Goal: Check status: Check status

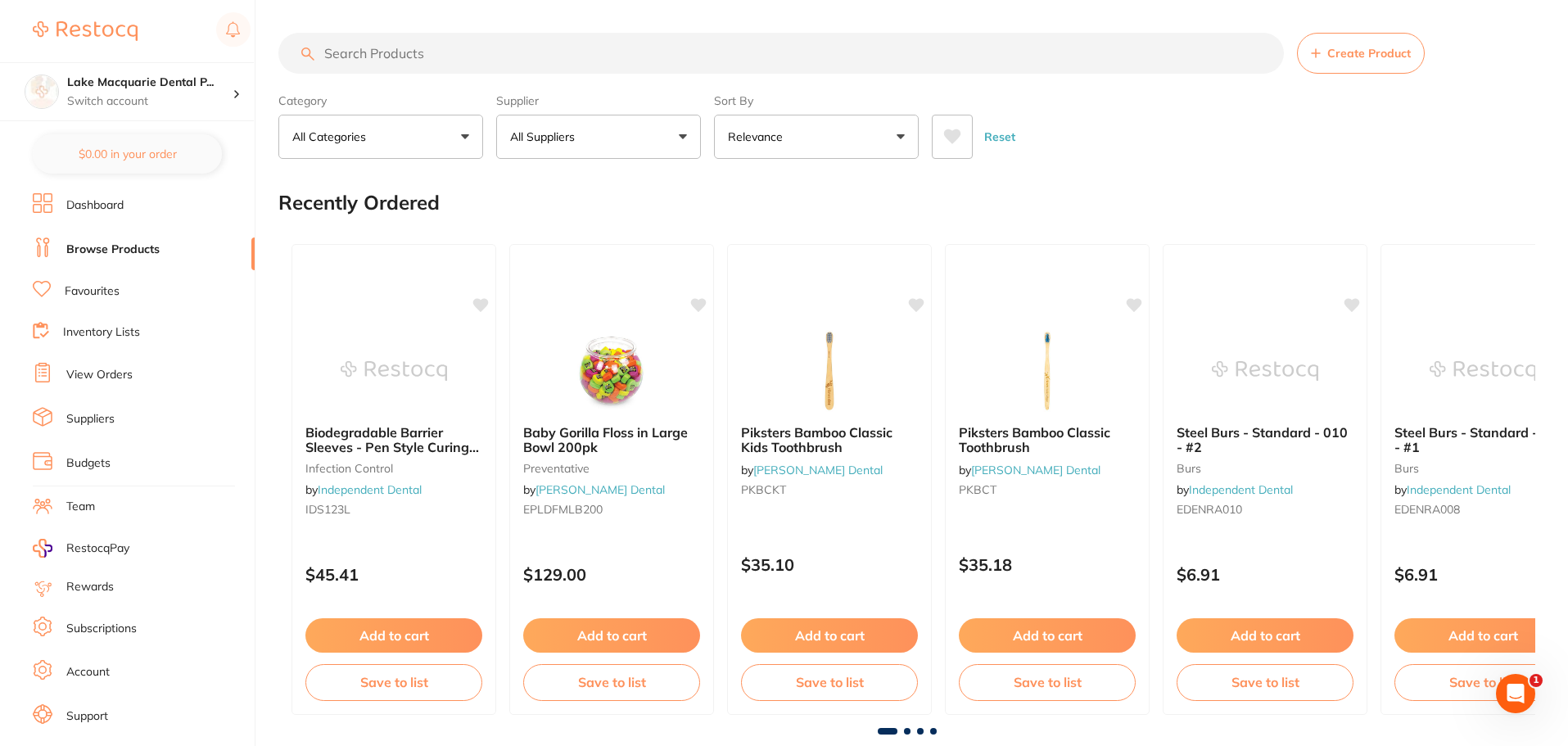
click at [117, 373] on link "View Orders" at bounding box center [99, 374] width 66 height 16
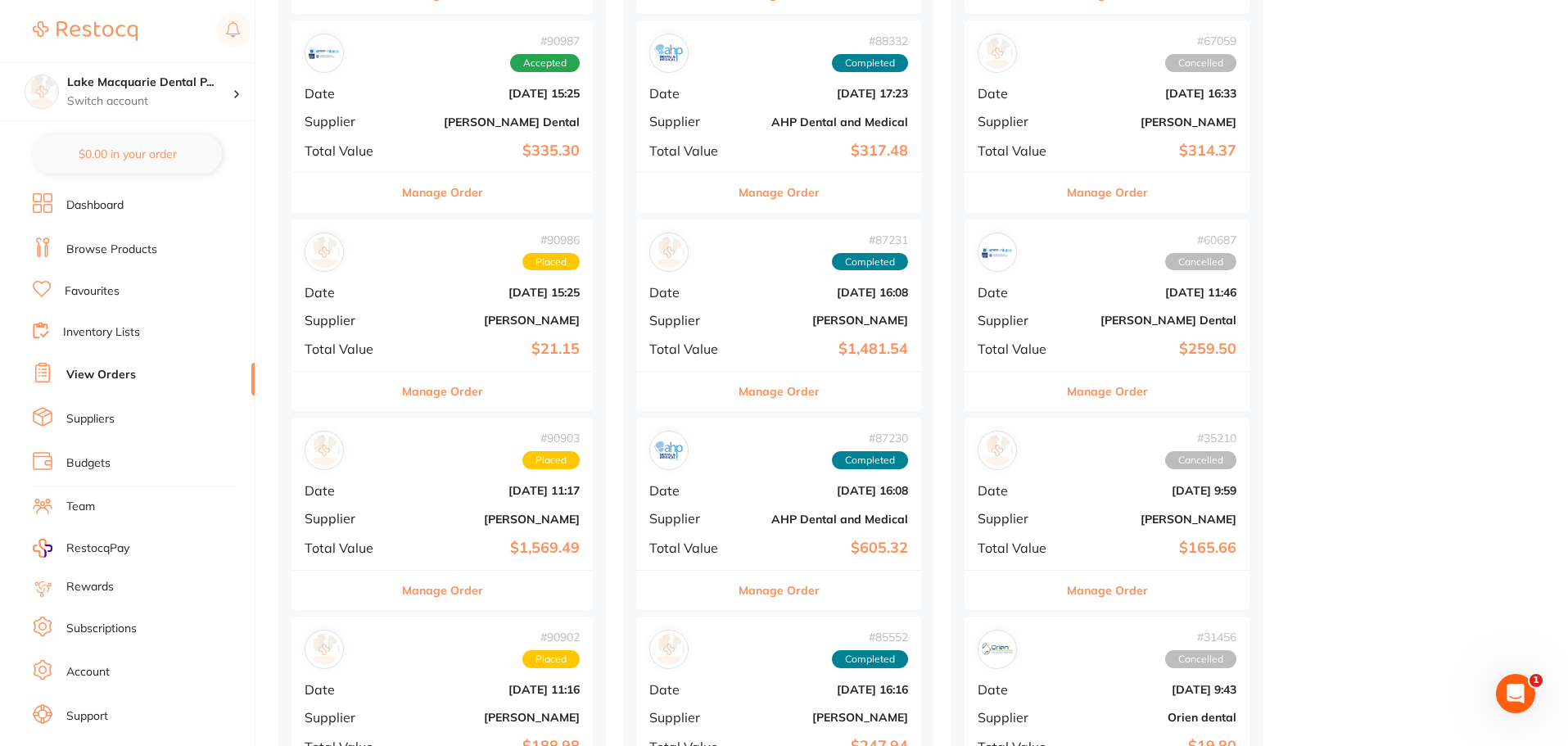
scroll to position [409, 0]
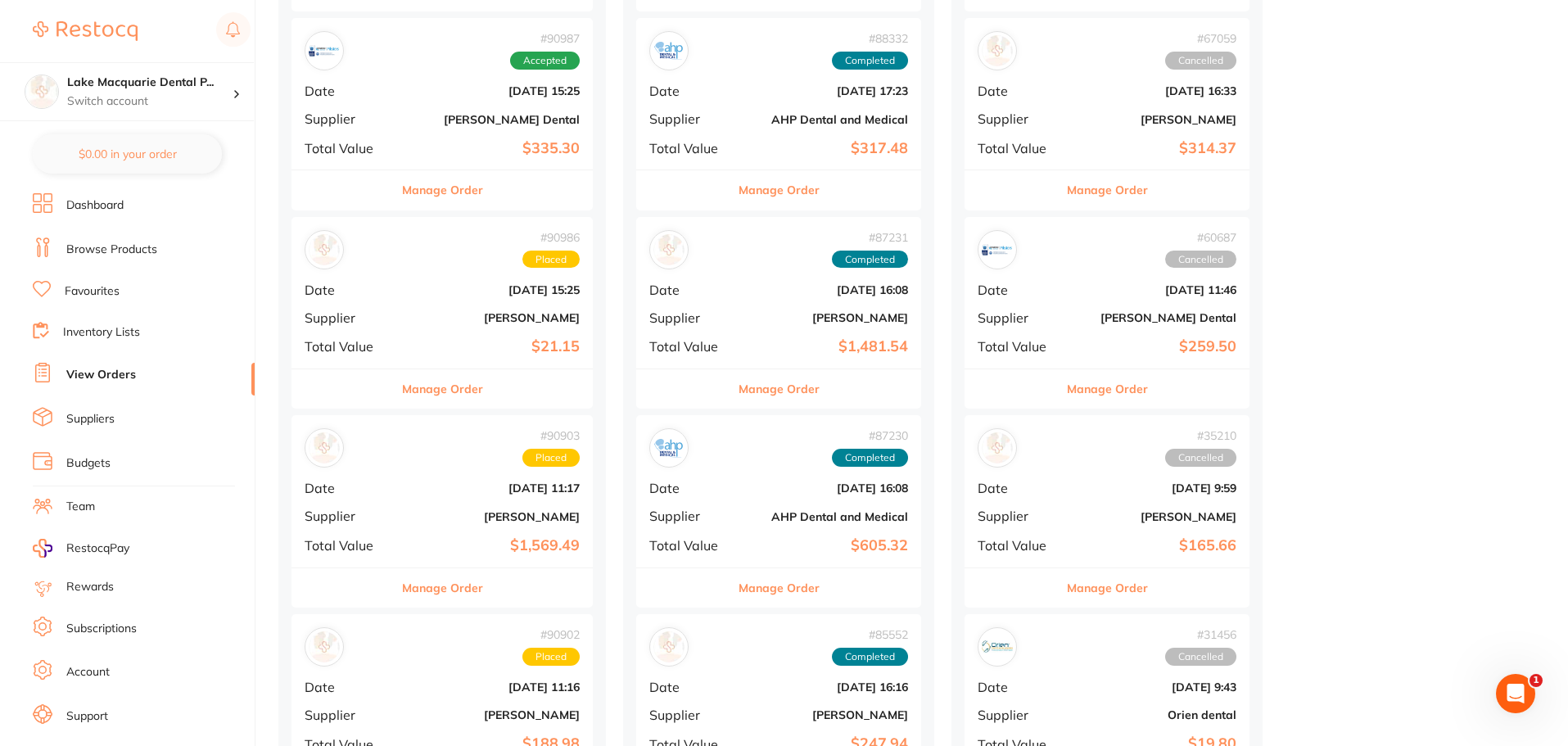
click at [447, 581] on button "Manage Order" at bounding box center [442, 587] width 81 height 39
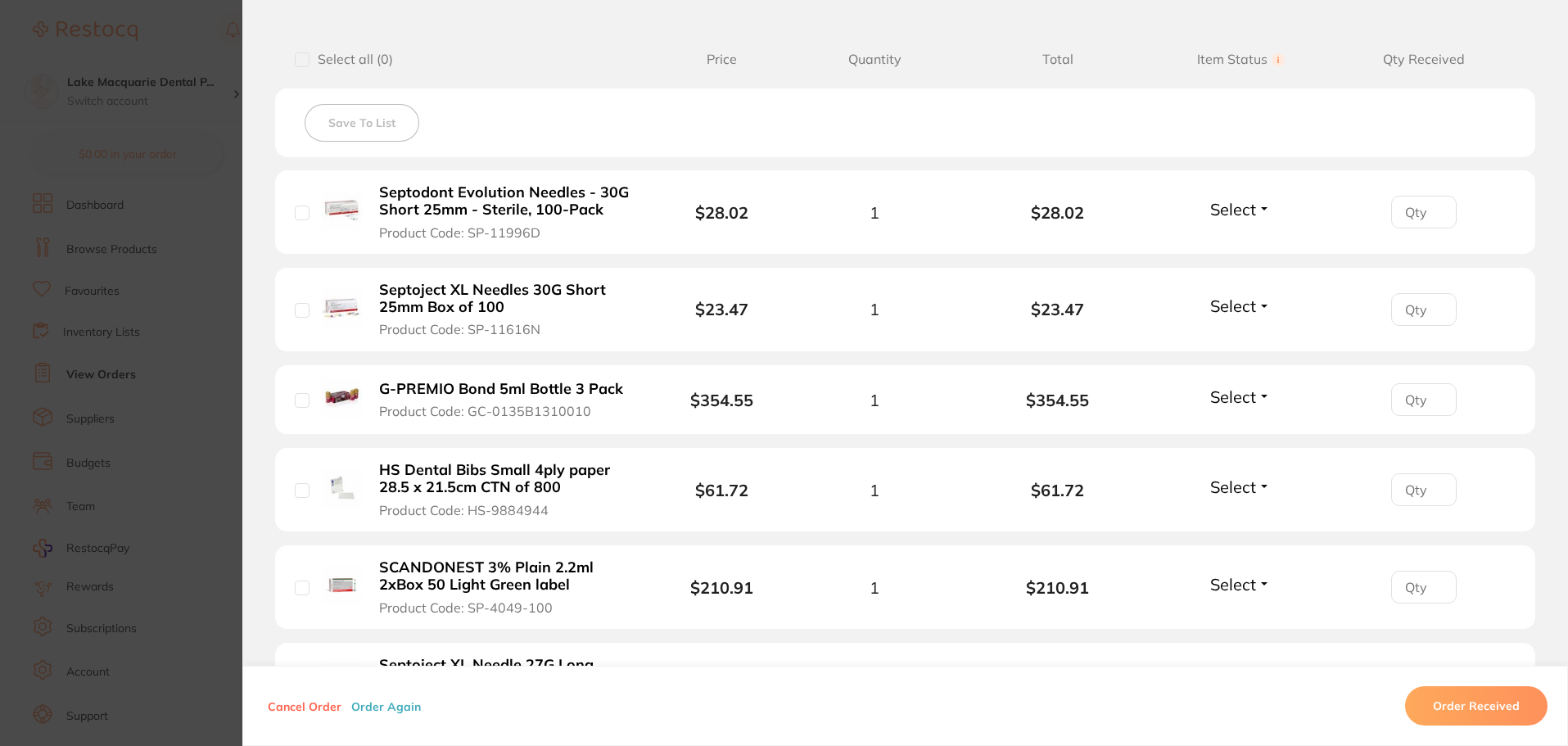
scroll to position [409, 0]
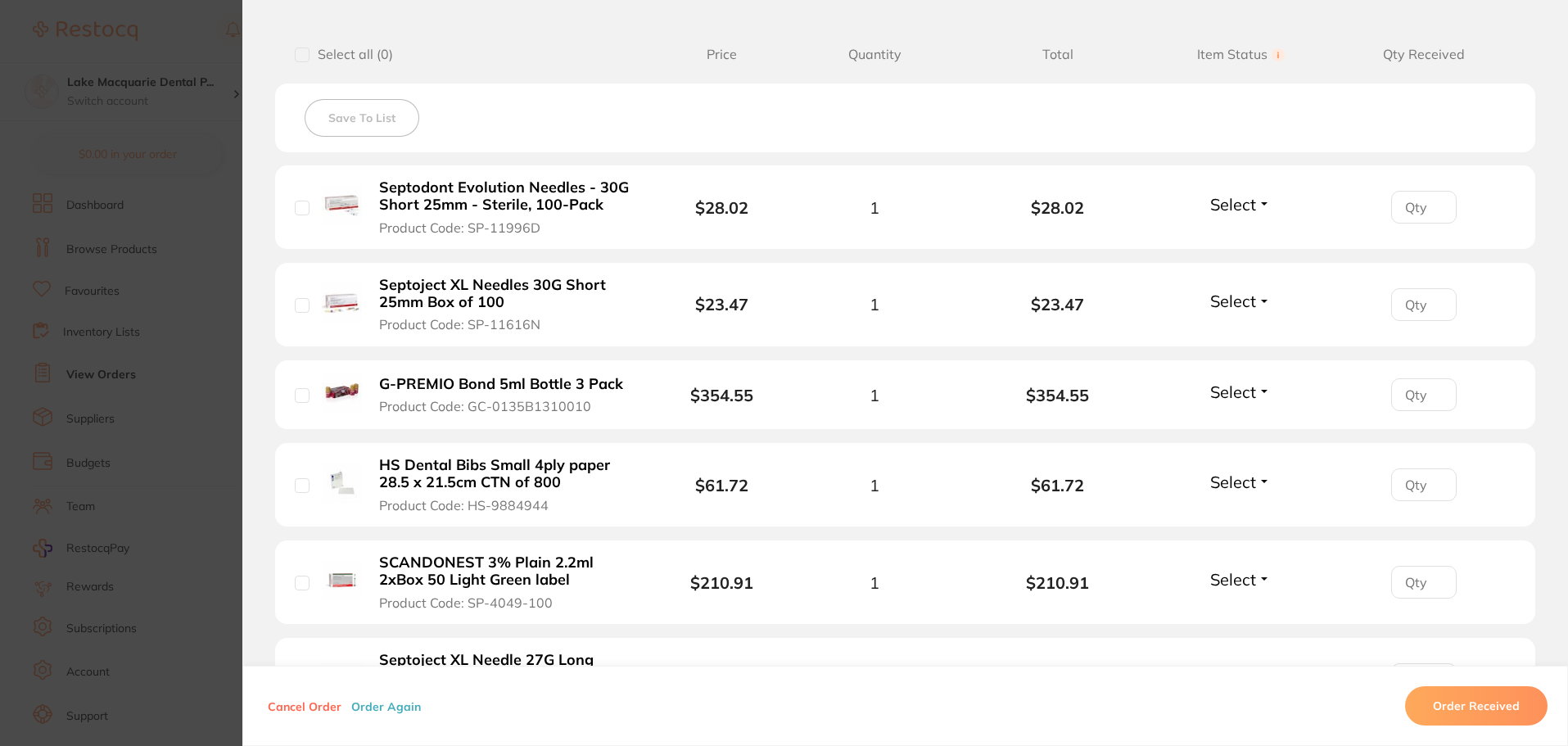
click at [1251, 204] on span "Select" at bounding box center [1233, 204] width 46 height 21
click at [1251, 236] on span "Received" at bounding box center [1241, 240] width 42 height 12
click at [1255, 300] on button "Select" at bounding box center [1240, 301] width 71 height 21
click at [1246, 331] on span "Received" at bounding box center [1241, 337] width 42 height 12
click at [1252, 398] on span "Select" at bounding box center [1233, 391] width 46 height 21
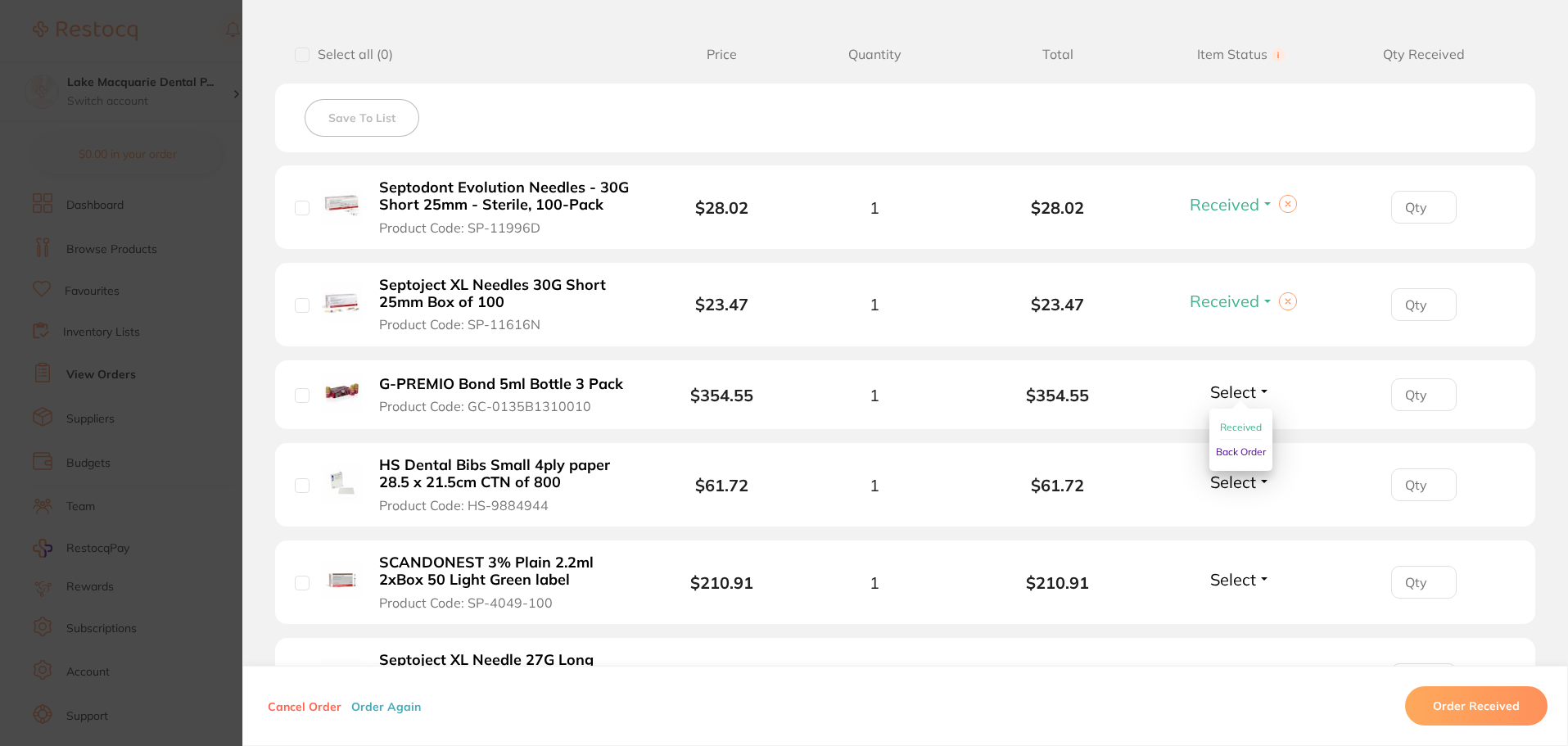
click at [1256, 421] on span "Received" at bounding box center [1241, 427] width 42 height 12
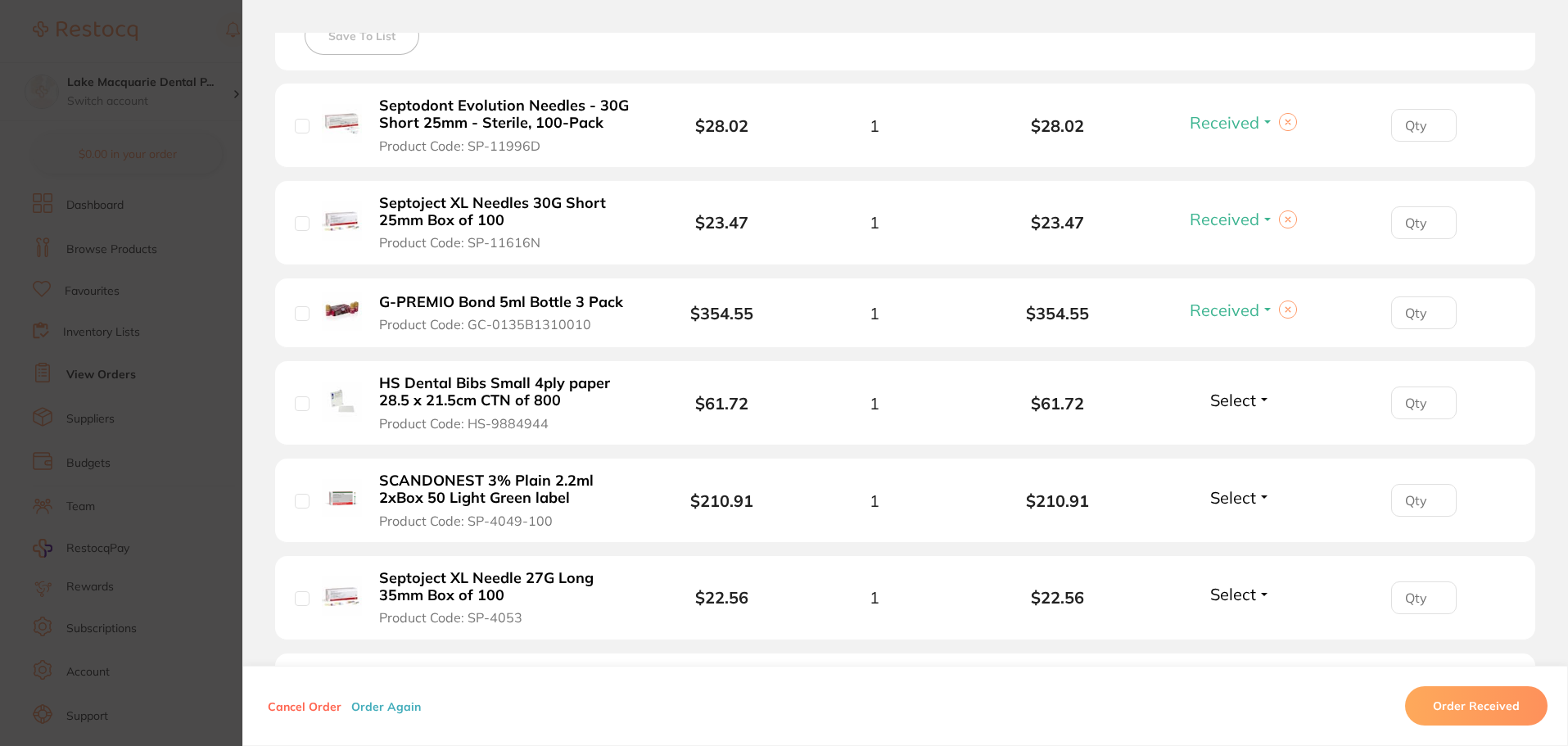
click at [1241, 402] on span "Select" at bounding box center [1233, 399] width 46 height 21
click at [1240, 430] on span "Received" at bounding box center [1241, 435] width 42 height 12
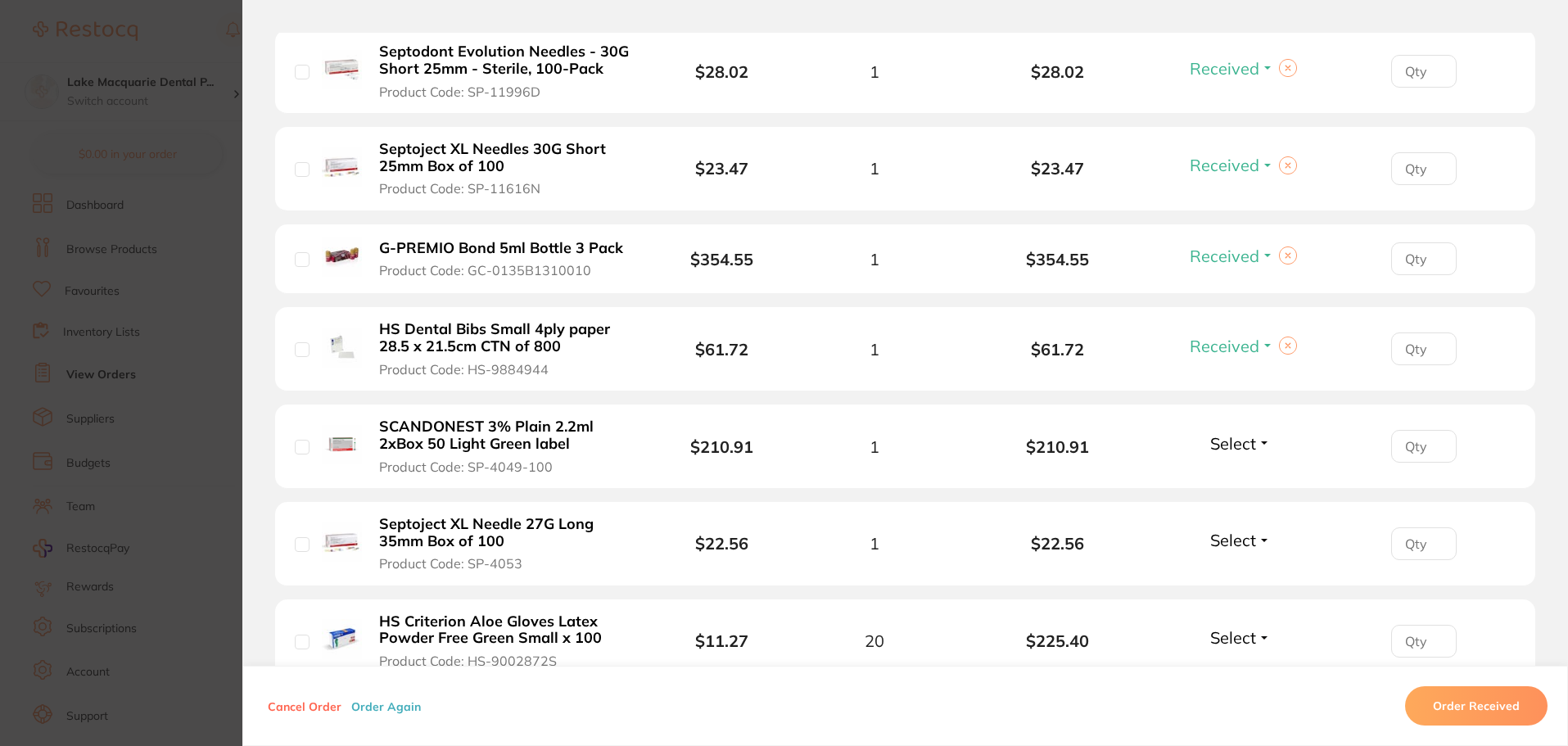
scroll to position [573, 0]
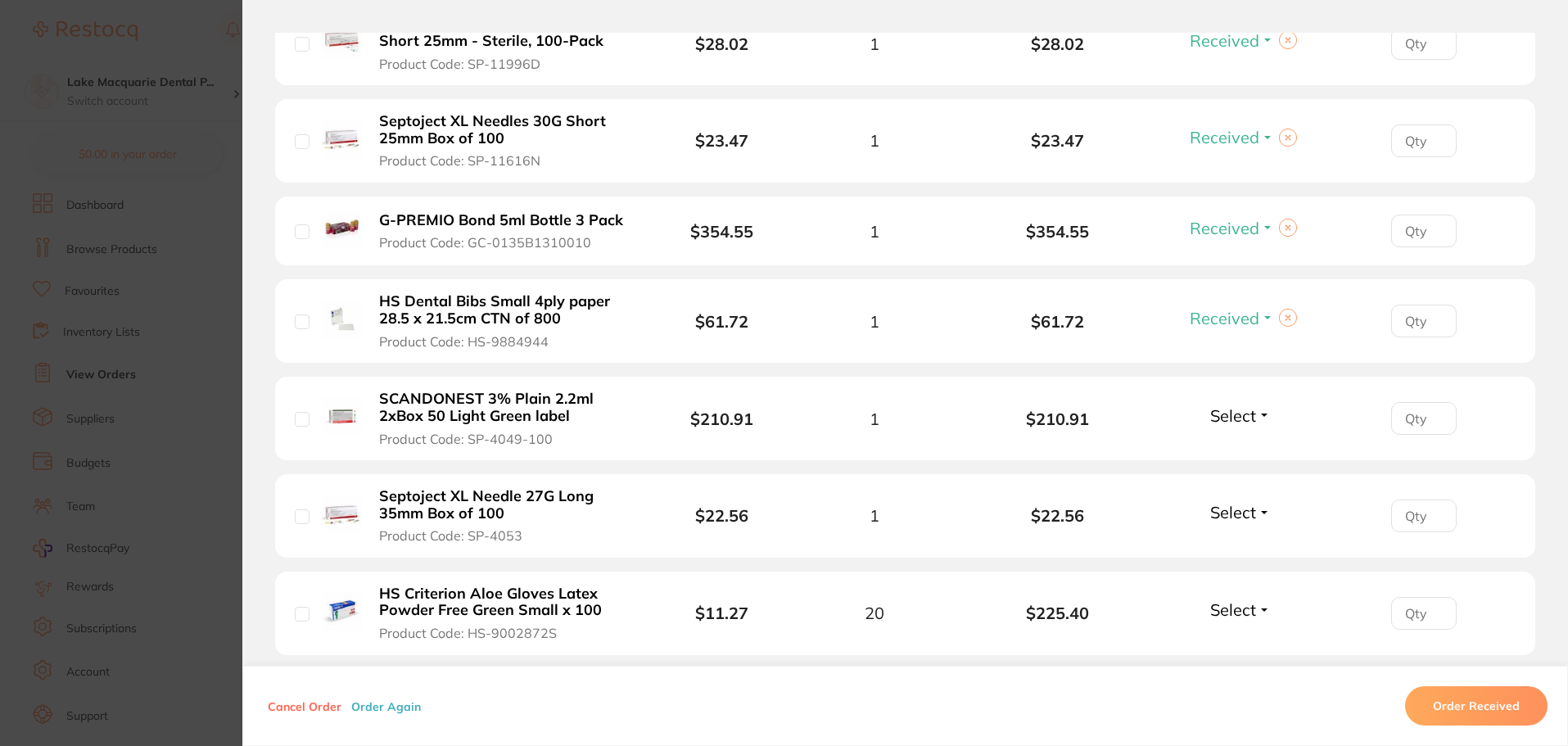
click at [1255, 412] on button "Select" at bounding box center [1240, 415] width 71 height 21
click at [1262, 446] on ul "Received Back Order" at bounding box center [1241, 463] width 63 height 63
click at [1244, 445] on span "Received" at bounding box center [1241, 450] width 42 height 12
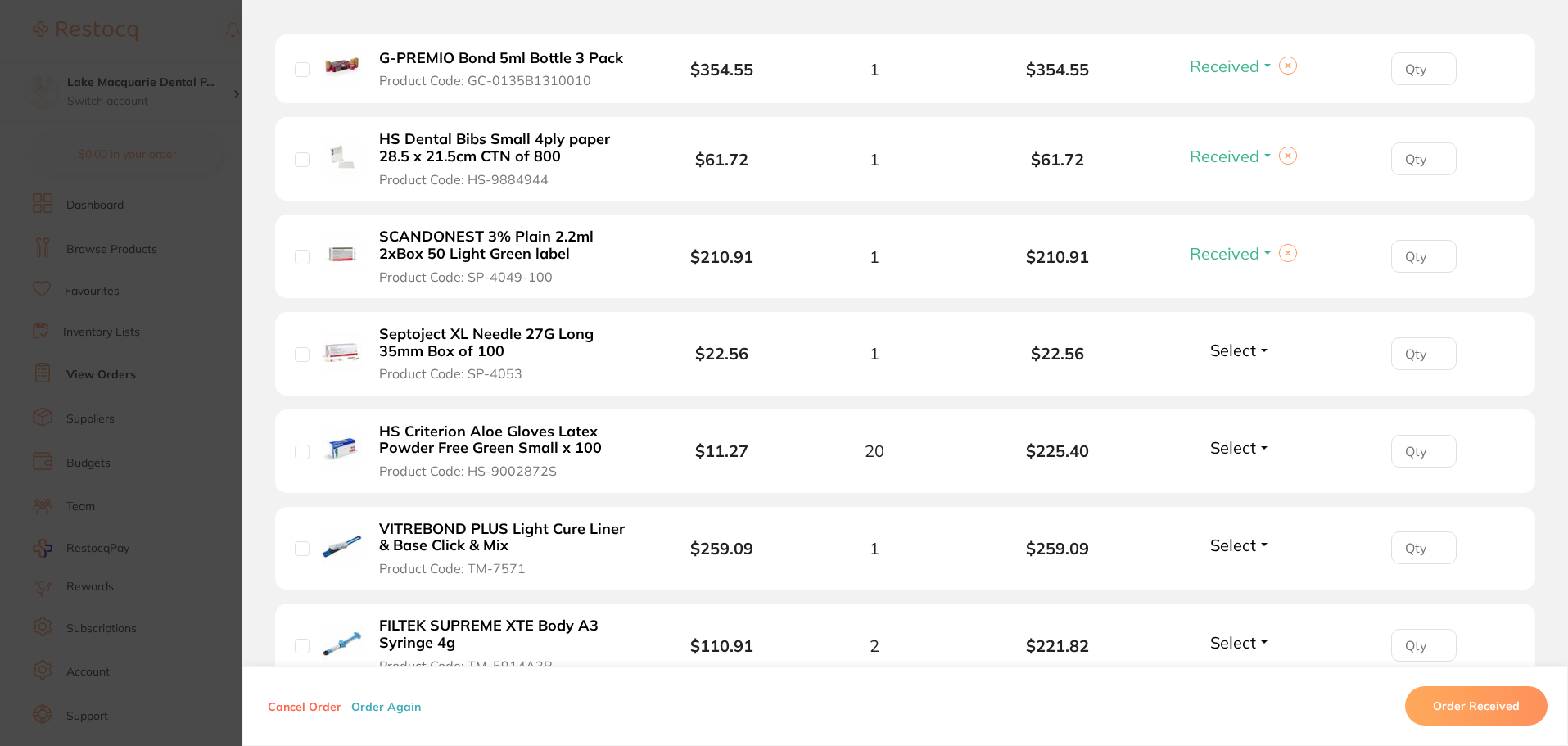
scroll to position [737, 0]
click at [1228, 348] on span "Select" at bounding box center [1233, 349] width 46 height 21
click at [1247, 378] on span "Received" at bounding box center [1241, 383] width 42 height 12
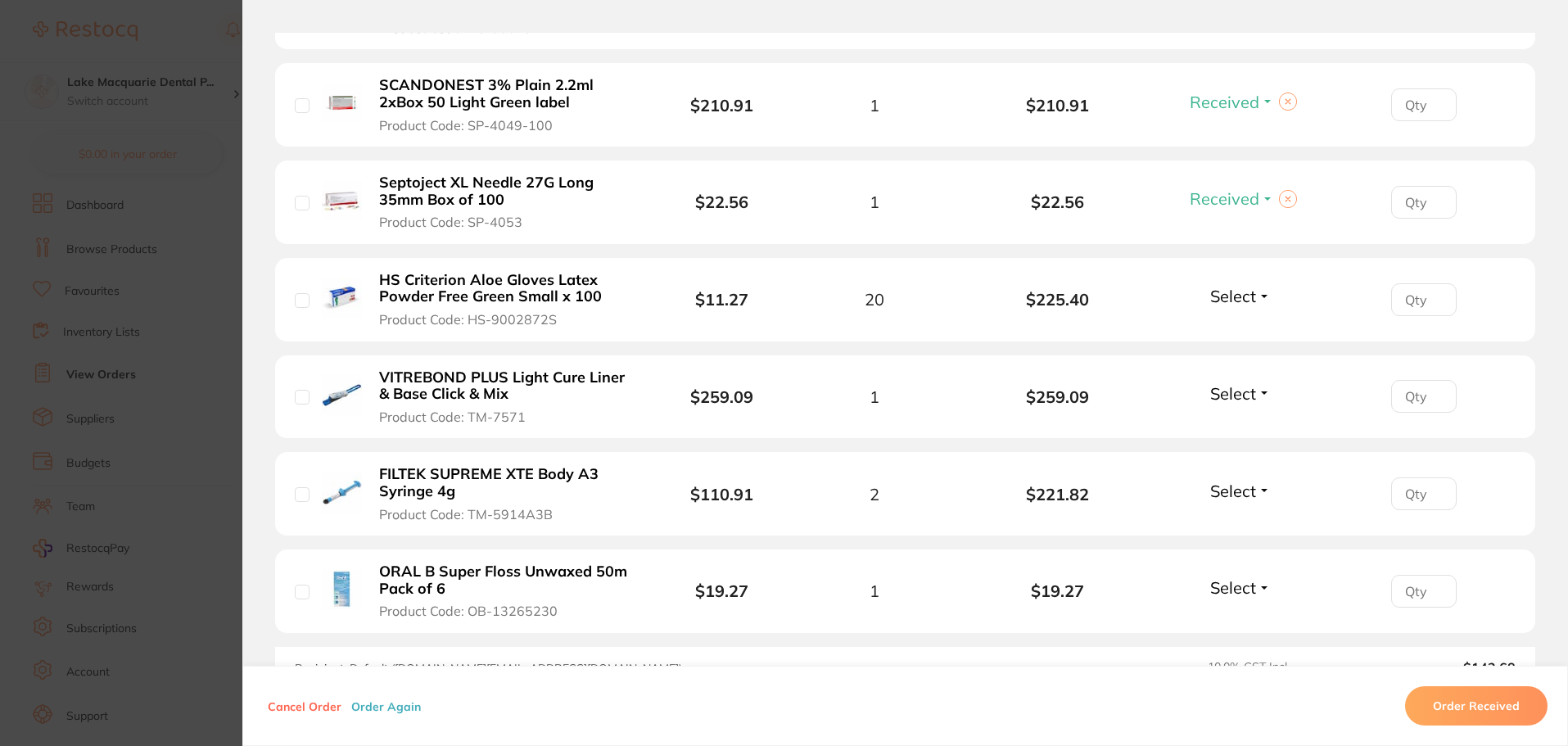
scroll to position [901, 0]
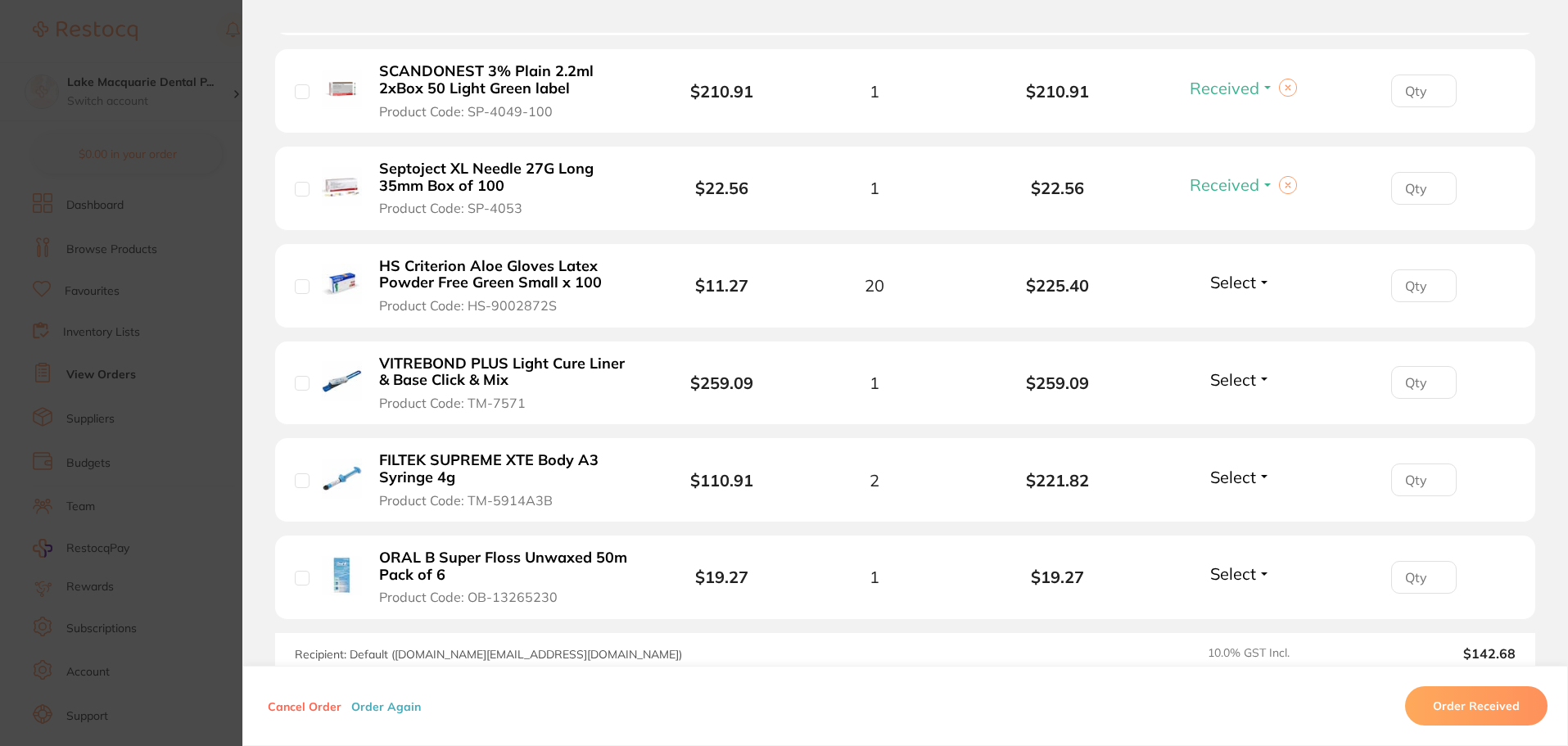
click at [1246, 290] on span "Select" at bounding box center [1233, 282] width 46 height 21
click at [1251, 318] on span "Received" at bounding box center [1241, 318] width 42 height 12
click at [1255, 380] on button "Select" at bounding box center [1240, 379] width 71 height 21
click at [1252, 411] on span "Received" at bounding box center [1241, 414] width 42 height 12
click at [1248, 477] on span "Select" at bounding box center [1233, 477] width 46 height 21
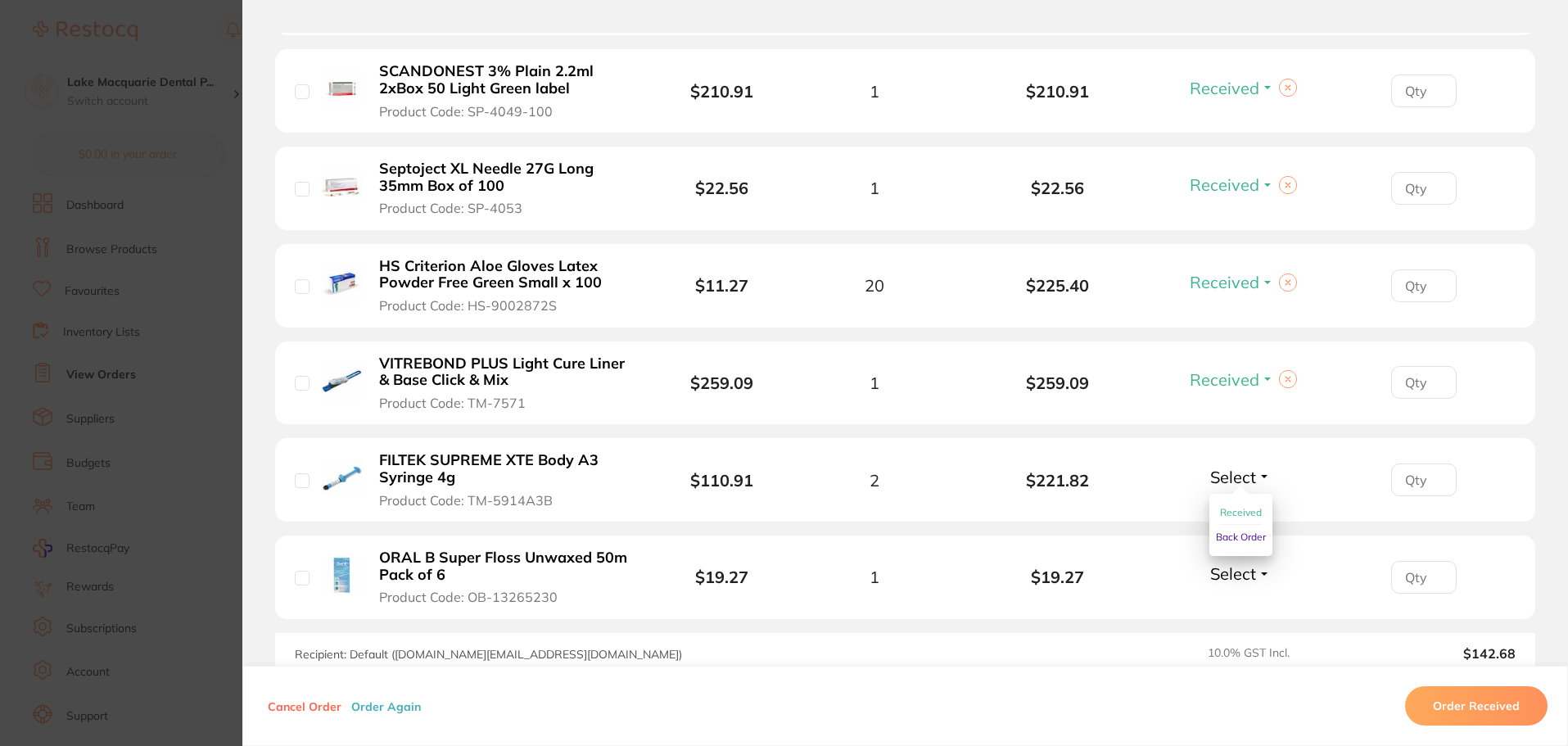
click at [1246, 501] on button "Received" at bounding box center [1241, 512] width 42 height 25
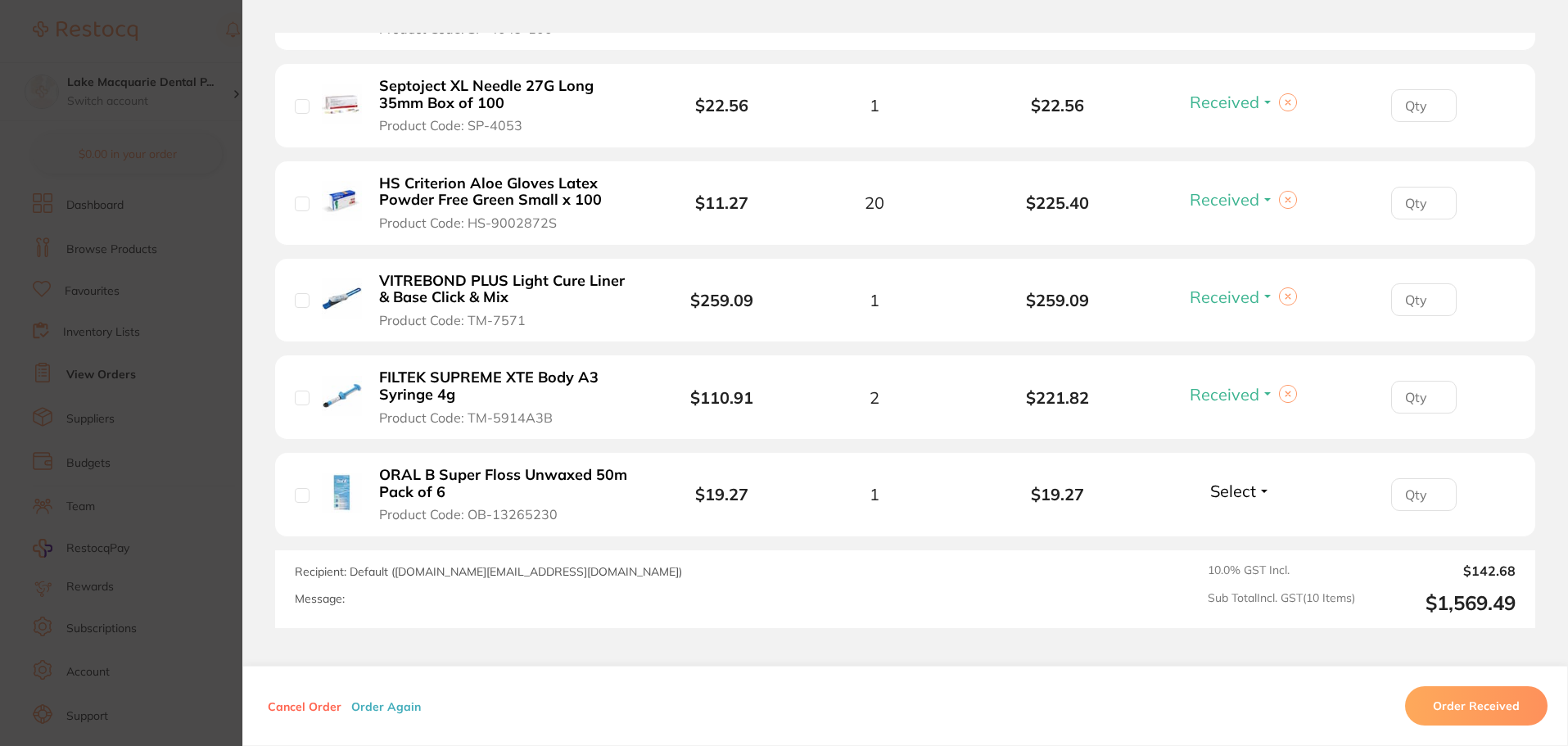
scroll to position [1110, 0]
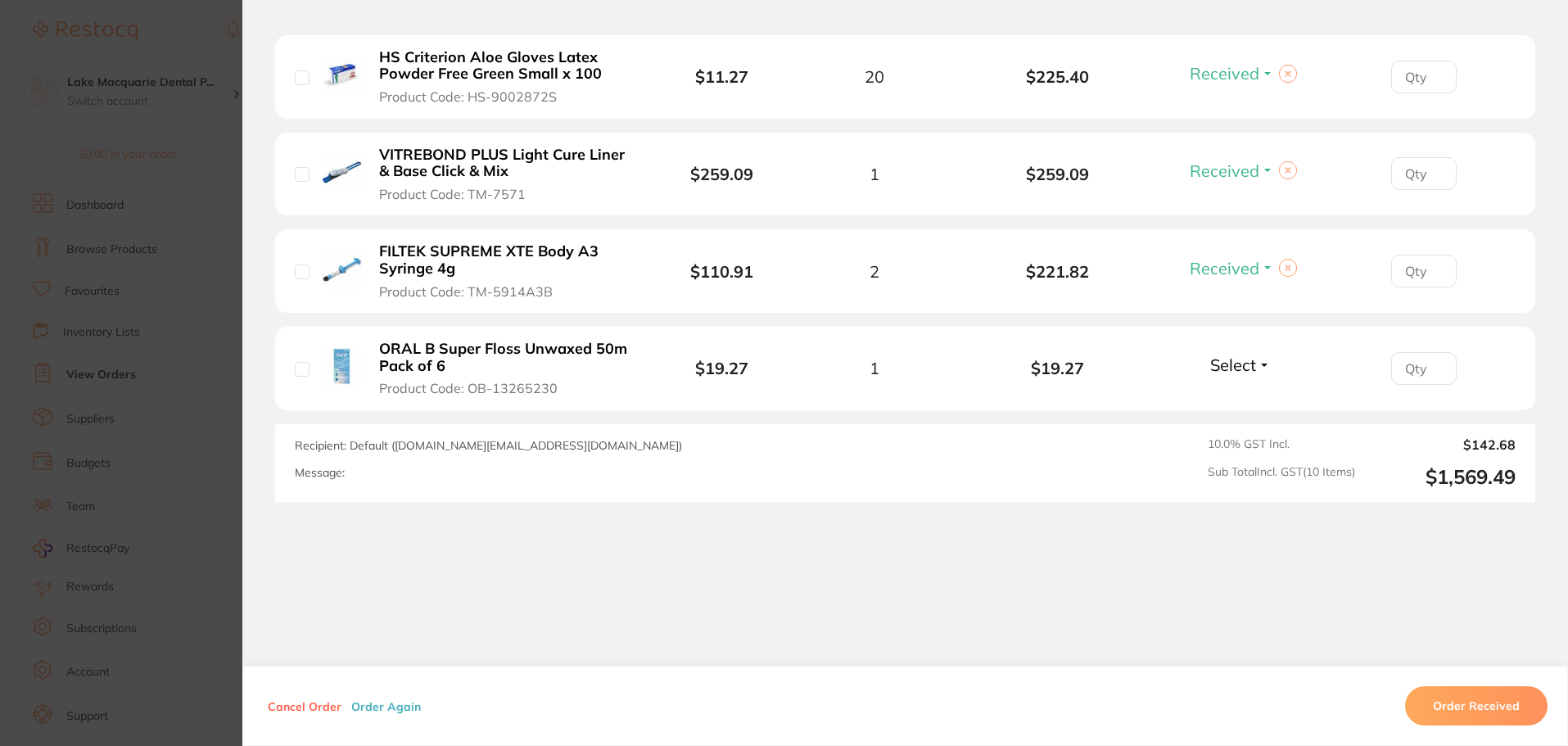
click at [1249, 366] on span "Select" at bounding box center [1233, 365] width 46 height 21
click at [1249, 406] on span "Received" at bounding box center [1241, 400] width 42 height 12
